Goal: Communication & Community: Answer question/provide support

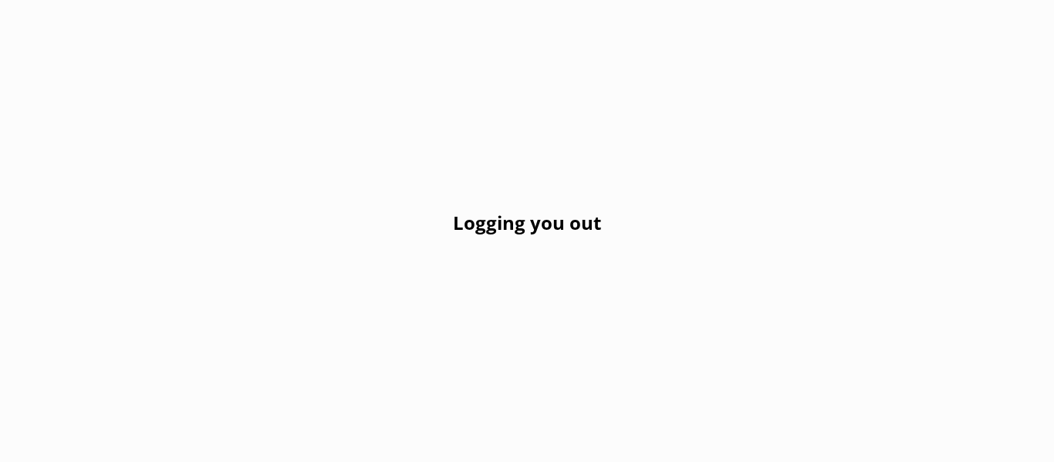
click at [490, 159] on div "Logging you out" at bounding box center [527, 231] width 1054 height 462
click at [594, 133] on div "Logging you out" at bounding box center [527, 231] width 1054 height 462
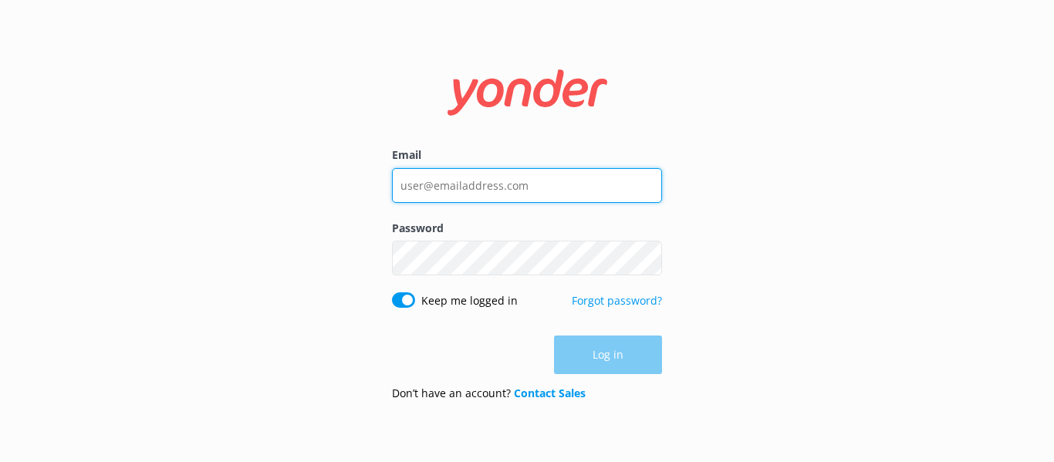
type input "[PERSON_NAME][EMAIL_ADDRESS][DOMAIN_NAME]"
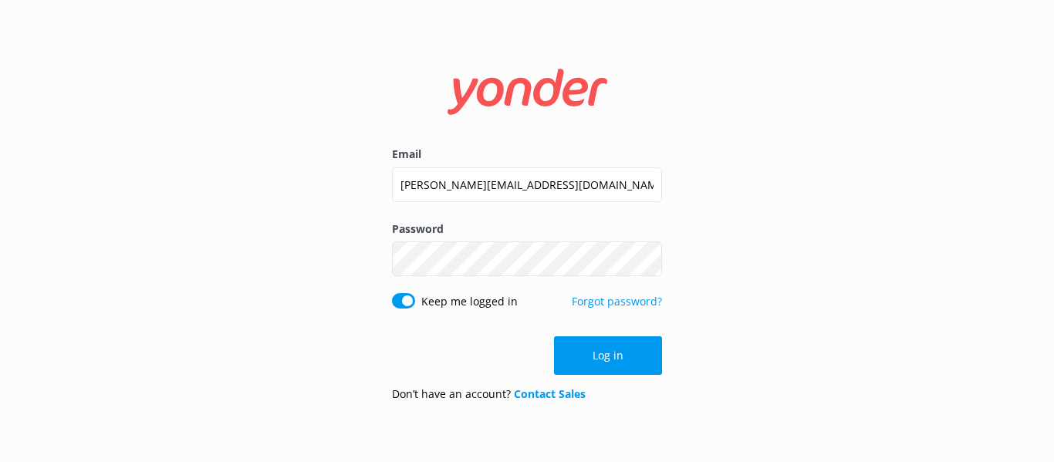
click at [687, 357] on div "Email [PERSON_NAME][EMAIL_ADDRESS][DOMAIN_NAME] Password Show password Keep me …" at bounding box center [527, 231] width 1054 height 462
click at [605, 354] on button "Log in" at bounding box center [608, 356] width 108 height 39
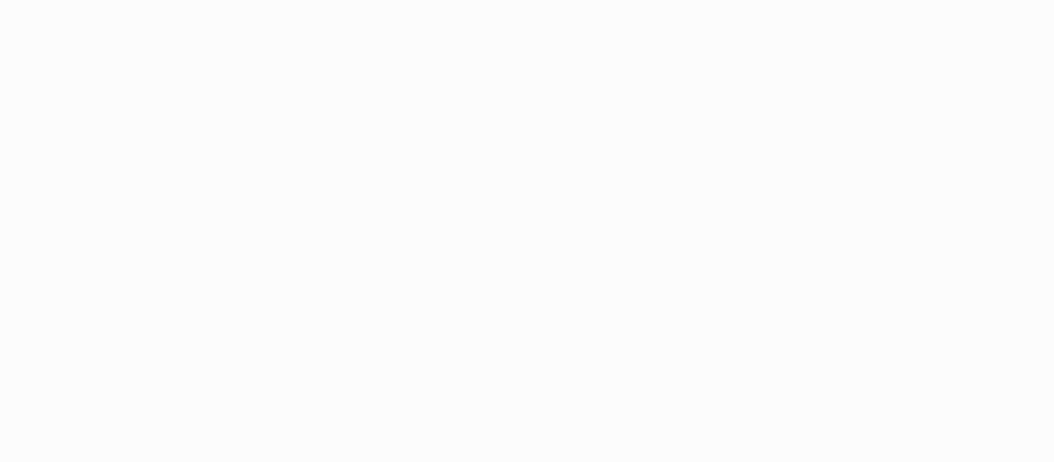
click at [52, 122] on html at bounding box center [527, 231] width 1054 height 462
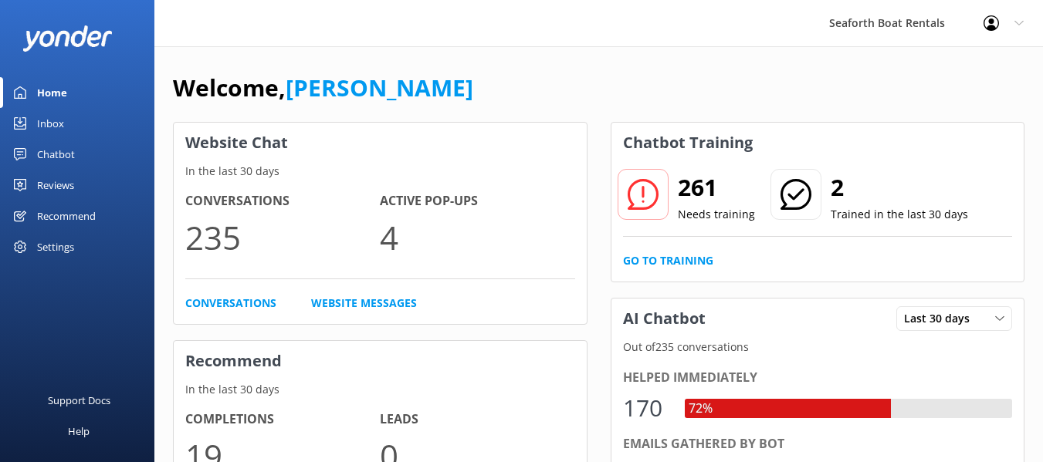
click at [79, 117] on link "Inbox" at bounding box center [77, 123] width 154 height 31
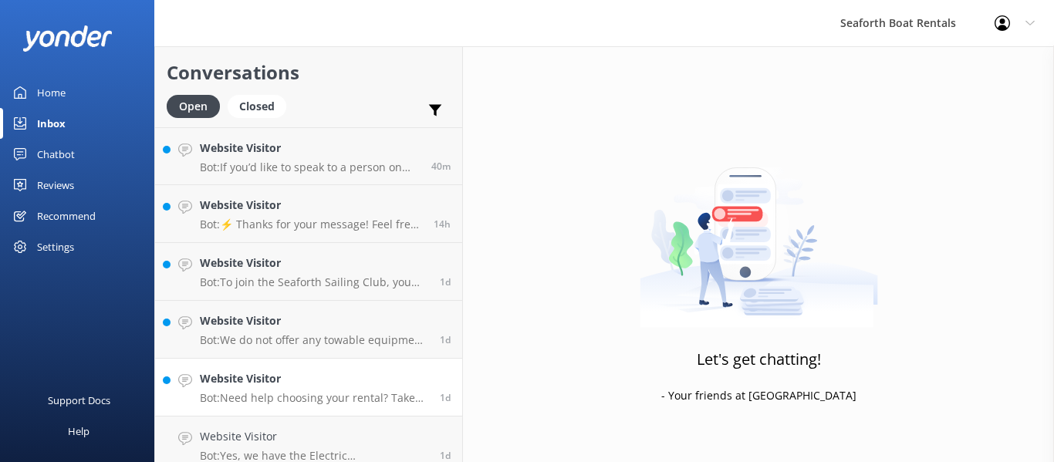
click at [325, 368] on link "Website Visitor Bot: Need help choosing your rental? Take our quiz to help narr…" at bounding box center [308, 388] width 307 height 58
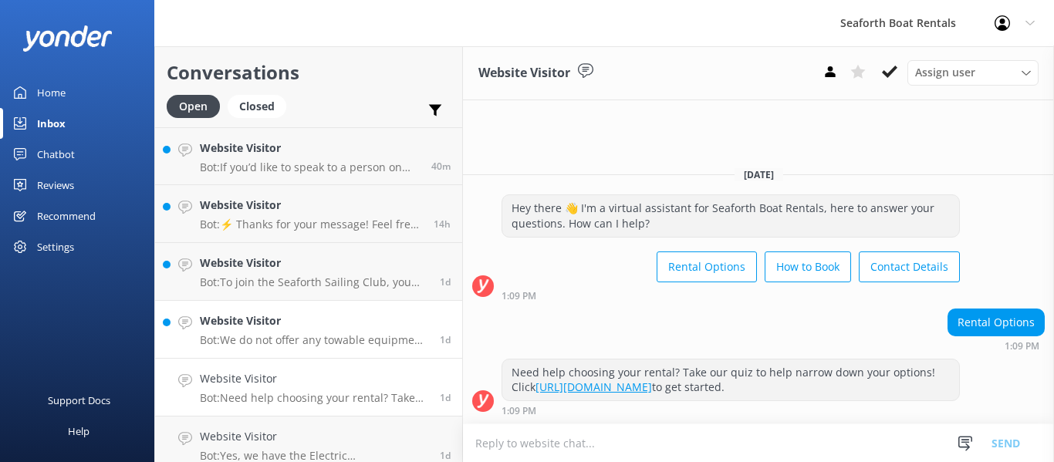
click at [335, 327] on h4 "Website Visitor" at bounding box center [314, 321] width 228 height 17
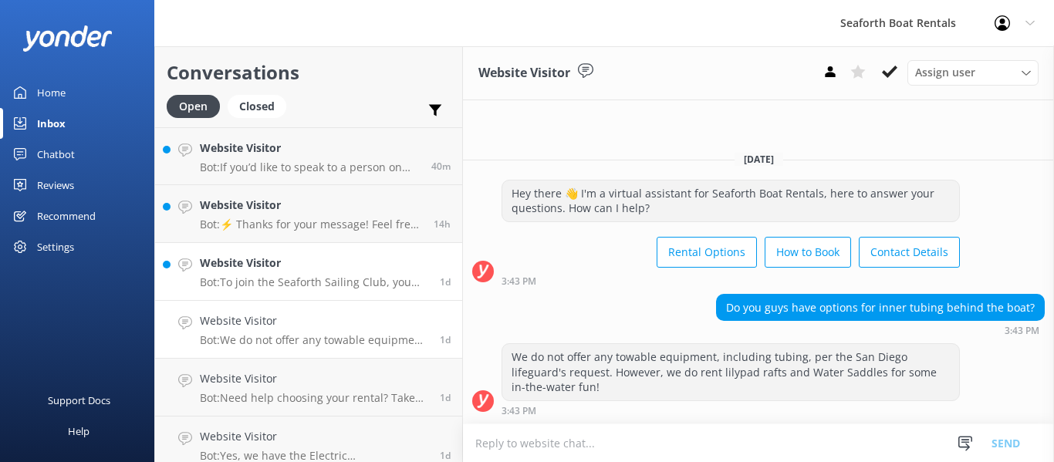
click at [408, 262] on h4 "Website Visitor" at bounding box center [314, 263] width 228 height 17
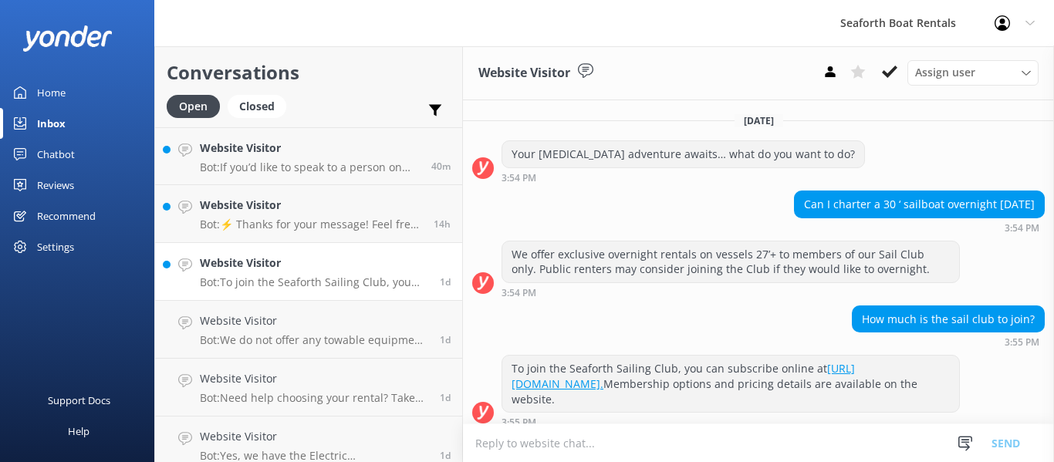
scroll to position [12, 0]
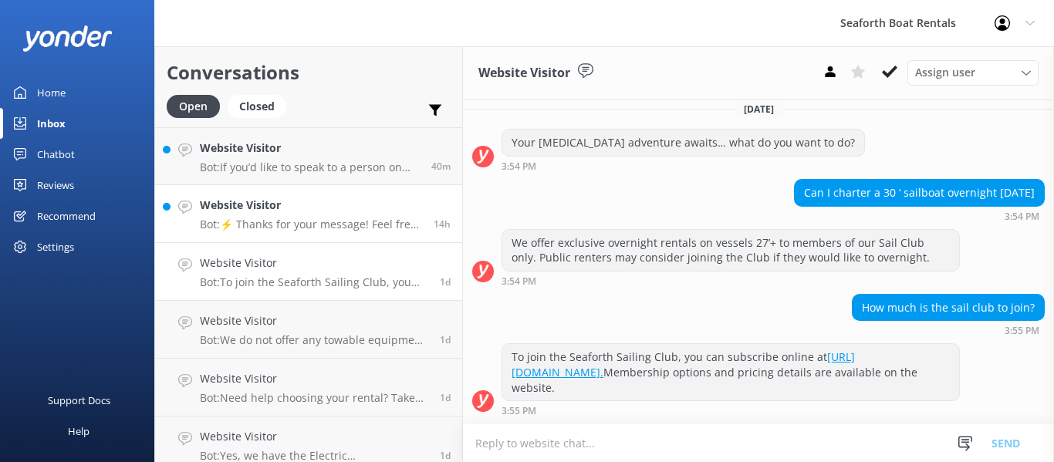
click at [301, 222] on p "Bot: ⚡ Thanks for your message! Feel free to keep chatting — our automated FAQ …" at bounding box center [311, 225] width 222 height 14
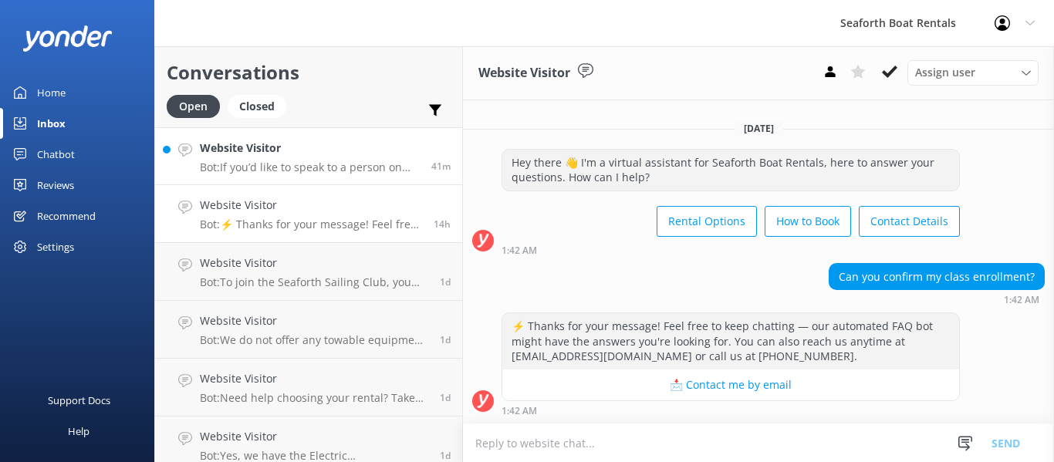
click at [354, 155] on h4 "Website Visitor" at bounding box center [310, 148] width 220 height 17
